Goal: Information Seeking & Learning: Learn about a topic

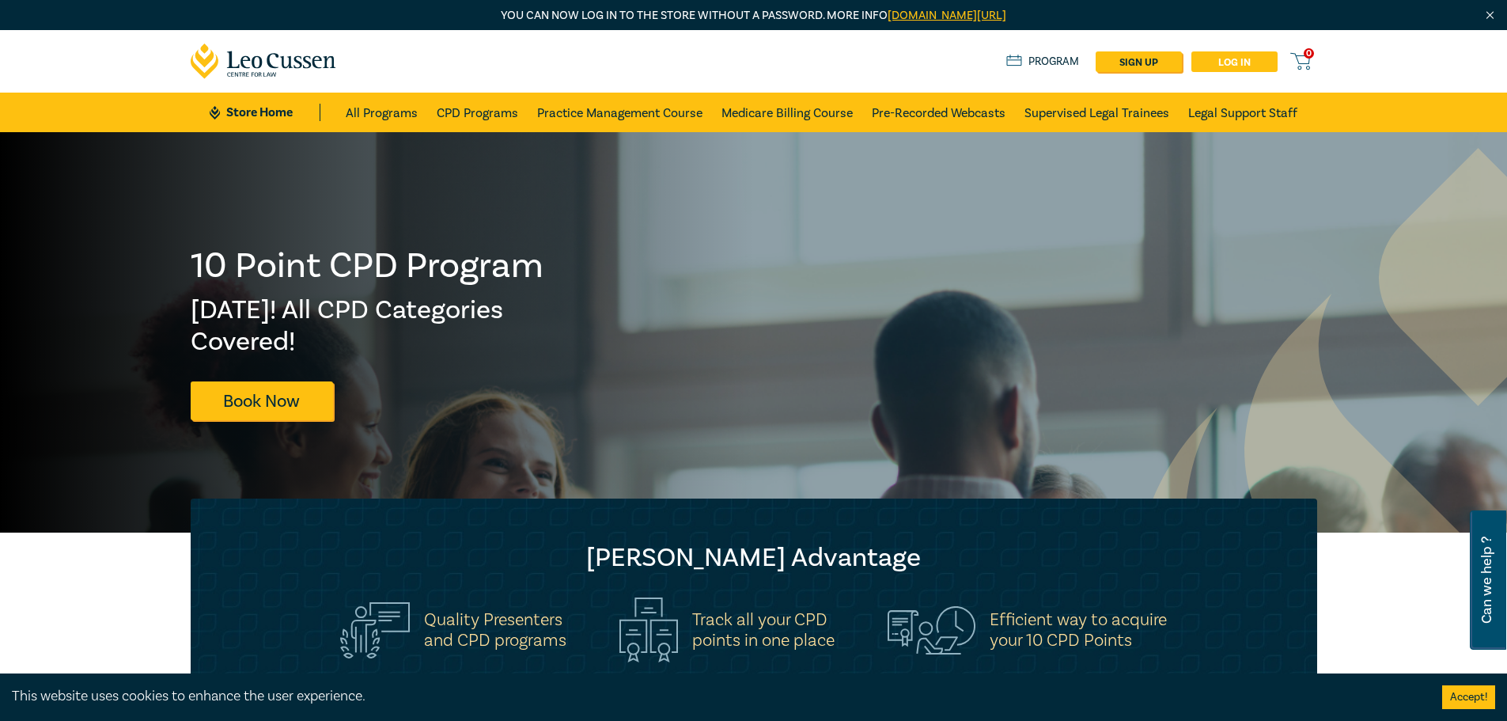
click at [1235, 63] on link "Log in" at bounding box center [1234, 61] width 86 height 21
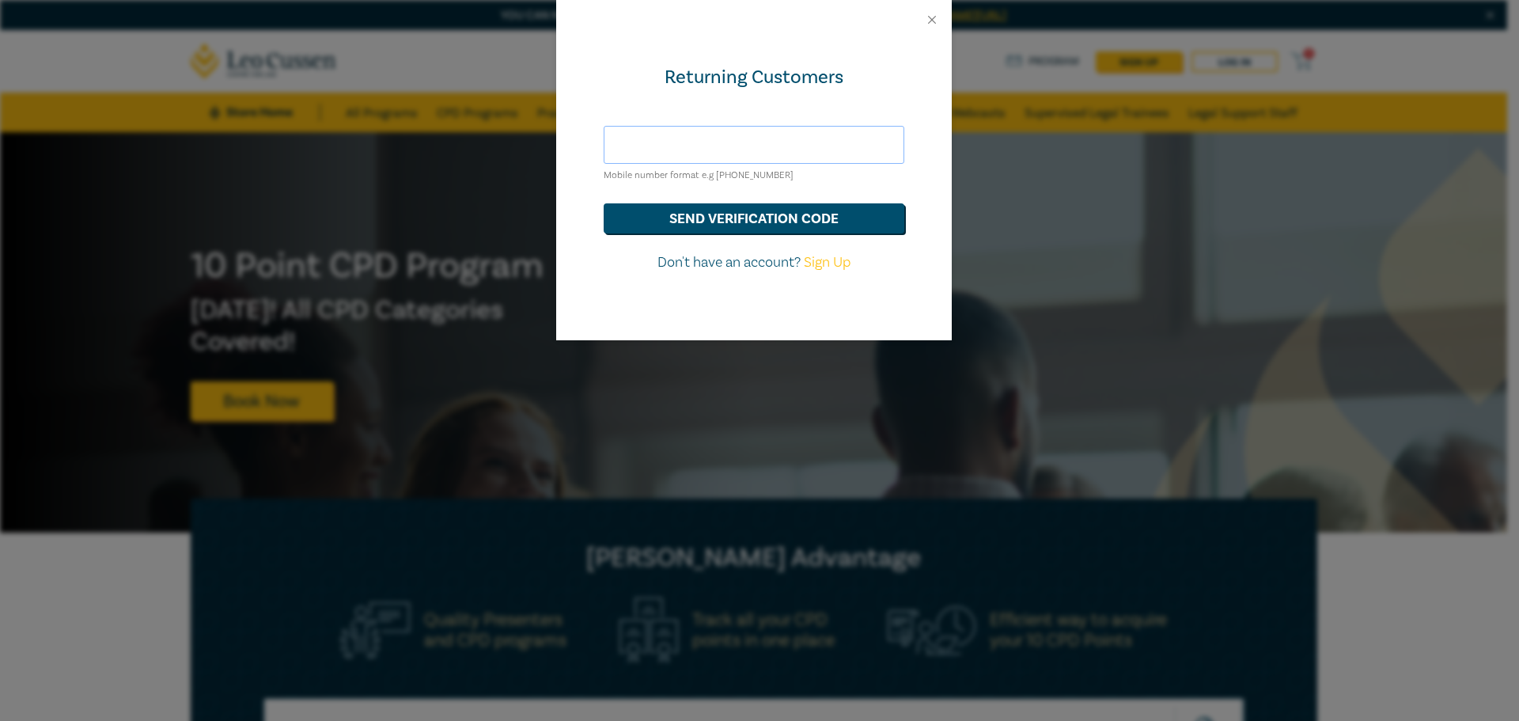
click at [711, 139] on input "text" at bounding box center [754, 145] width 301 height 38
type input "[EMAIL_ADDRESS][DOMAIN_NAME]"
click at [749, 220] on button "send verification code" at bounding box center [754, 218] width 301 height 30
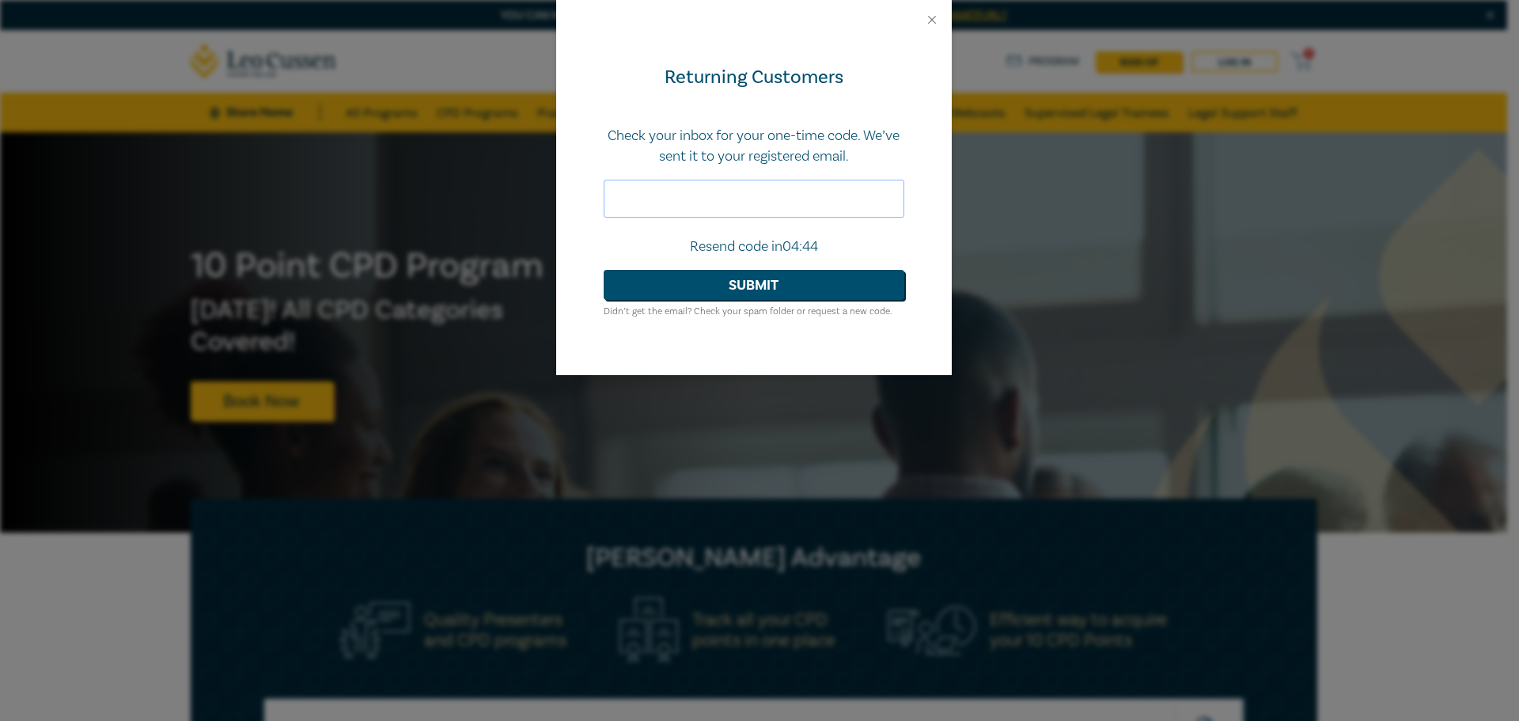
click at [641, 185] on input "text" at bounding box center [754, 199] width 301 height 38
paste input "004849"
type input "004849"
click at [790, 286] on button "Submit" at bounding box center [754, 285] width 301 height 30
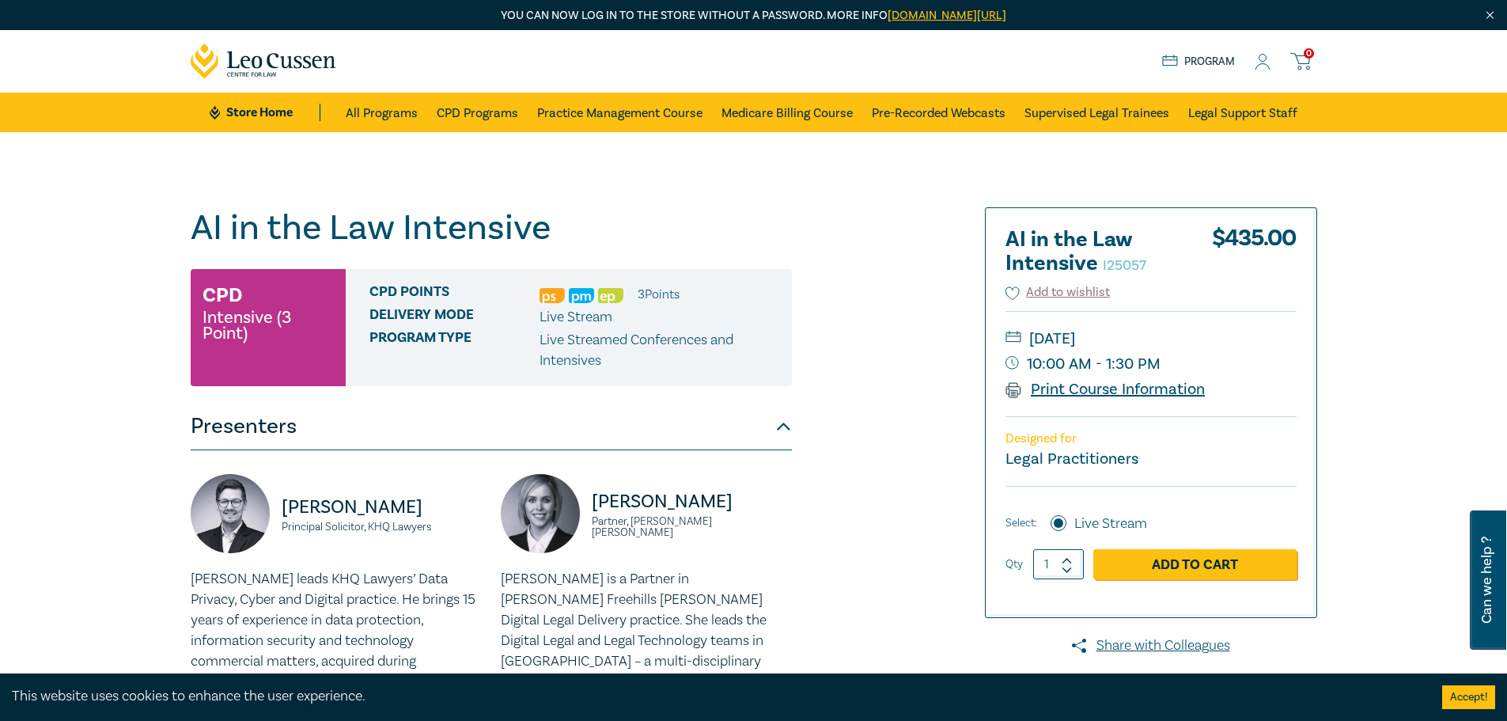
click at [1049, 389] on link "Print Course Information" at bounding box center [1106, 389] width 200 height 21
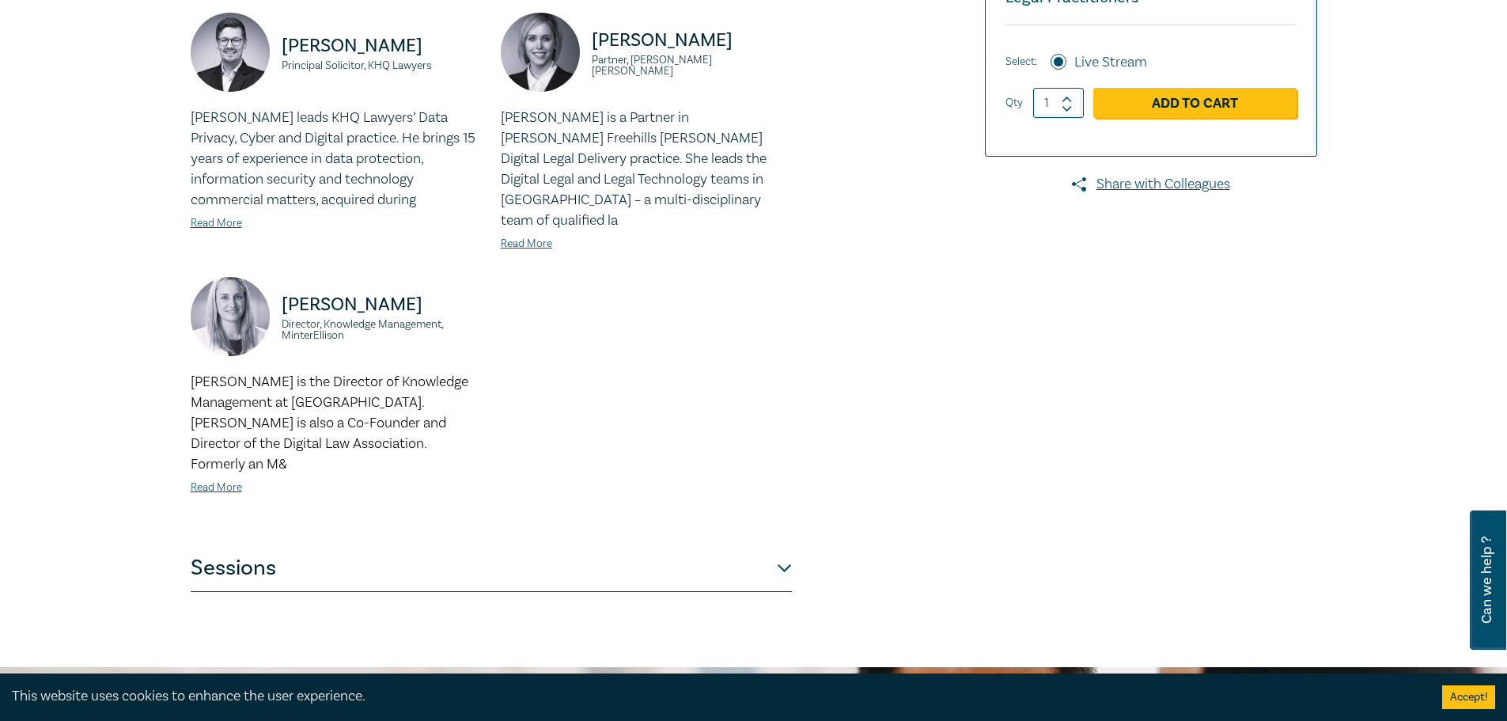
scroll to position [475, 0]
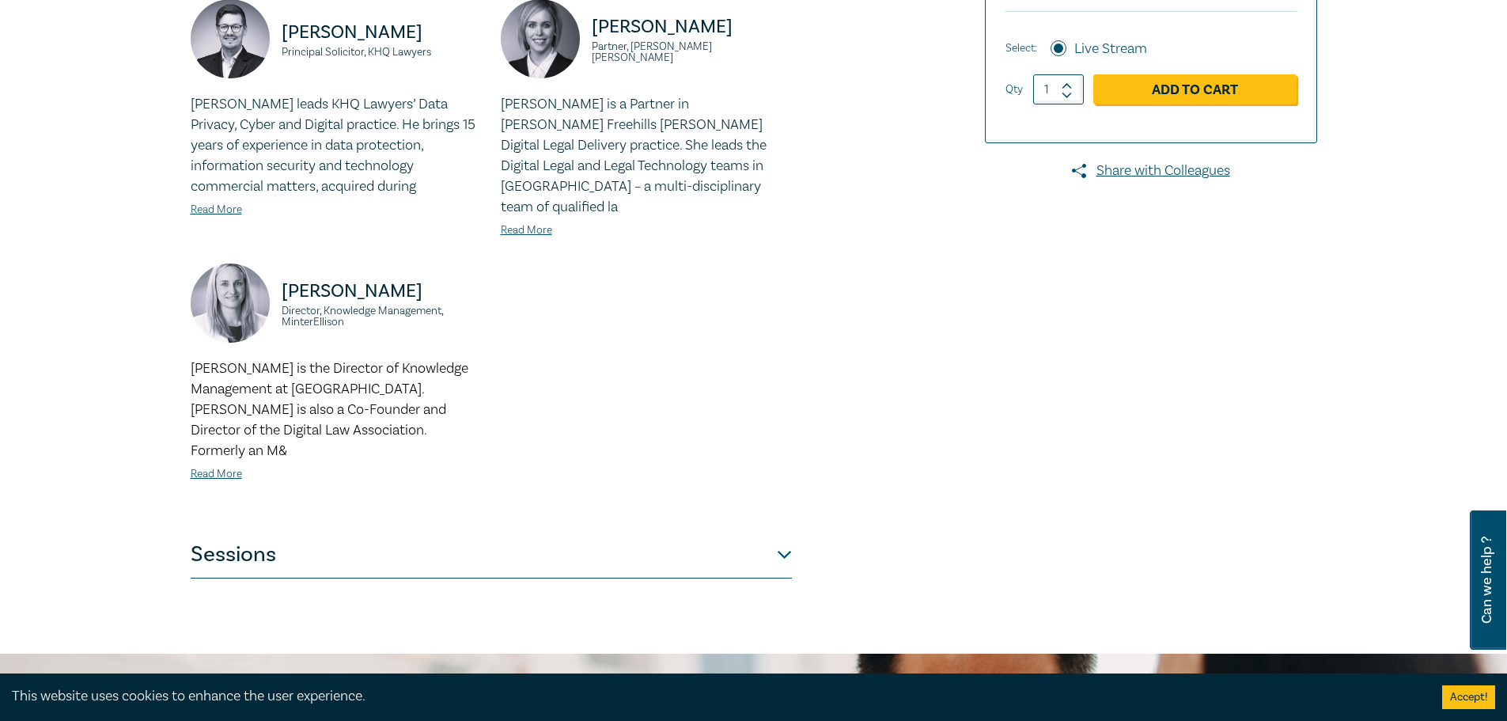
click at [786, 531] on button "Sessions" at bounding box center [491, 554] width 601 height 47
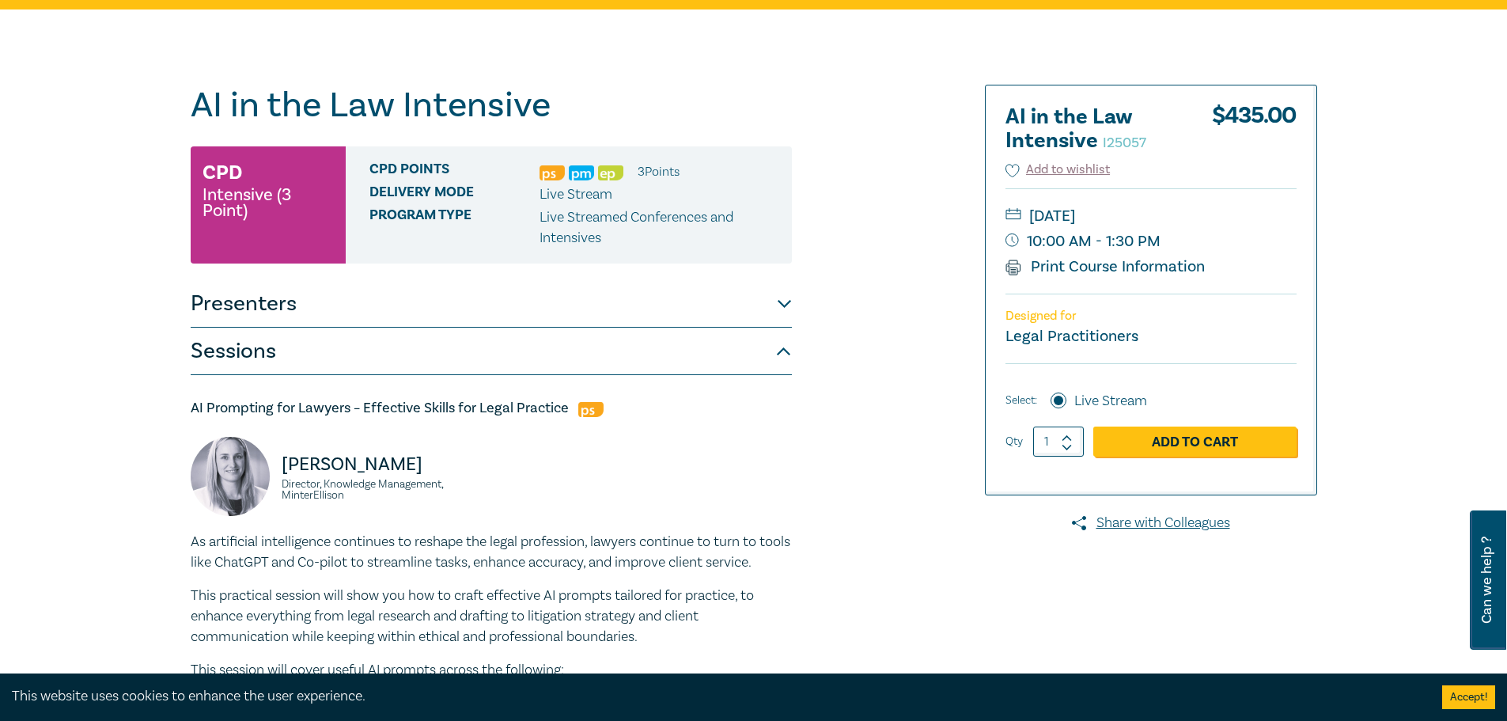
scroll to position [237, 0]
